Goal: Information Seeking & Learning: Learn about a topic

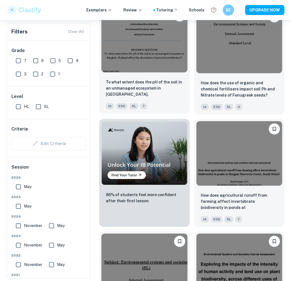
scroll to position [423, 0]
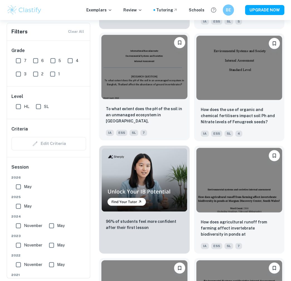
click at [175, 96] on img at bounding box center [144, 67] width 86 height 64
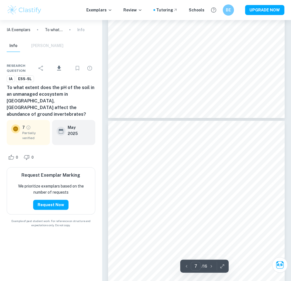
type input "8"
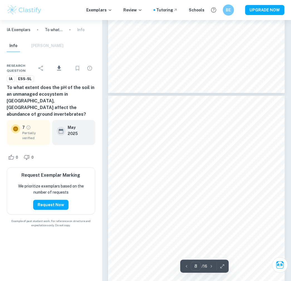
scroll to position [1669, 0]
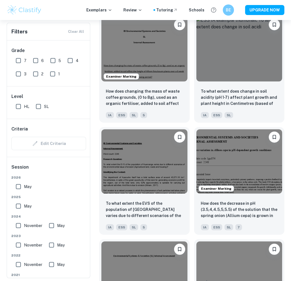
scroll to position [1002, 0]
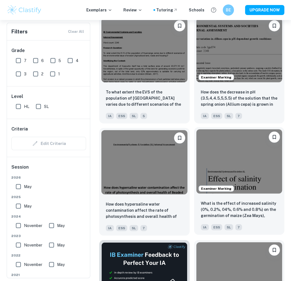
click at [260, 181] on img at bounding box center [239, 161] width 86 height 64
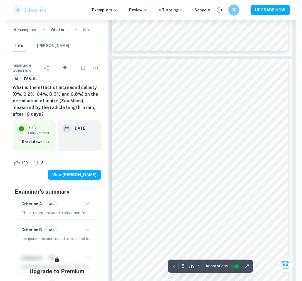
scroll to position [973, 0]
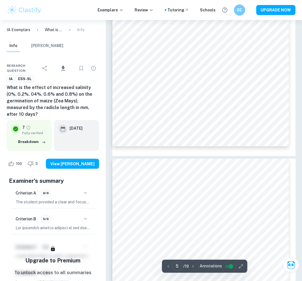
type input "4"
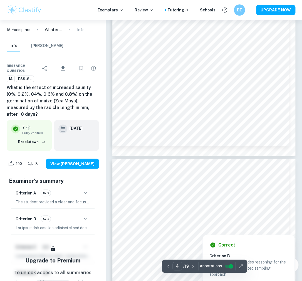
click at [240, 265] on icon "button" at bounding box center [241, 266] width 6 height 6
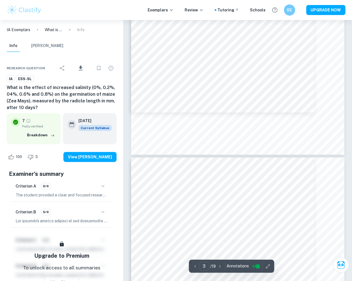
scroll to position [846, 0]
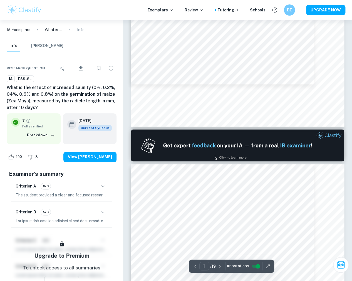
type input "2"
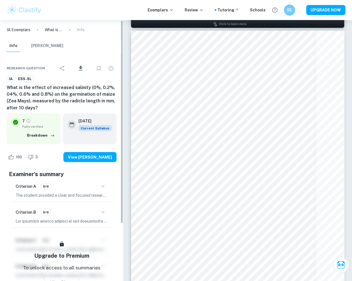
click at [116, 124] on div "[DATE] Current Syllabus" at bounding box center [90, 128] width 54 height 31
drag, startPoint x: 9, startPoint y: 236, endPoint x: 10, endPoint y: 233, distance: 3.5
click at [8, 236] on div "Examiner's summary Criterion A 6/6 The student provided a clear and focused res…" at bounding box center [62, 251] width 110 height 168
click at [43, 57] on div "Research question Download IA ESS-SL What is the effect of increased salinity (…" at bounding box center [61, 204] width 123 height 301
